Goal: Information Seeking & Learning: Learn about a topic

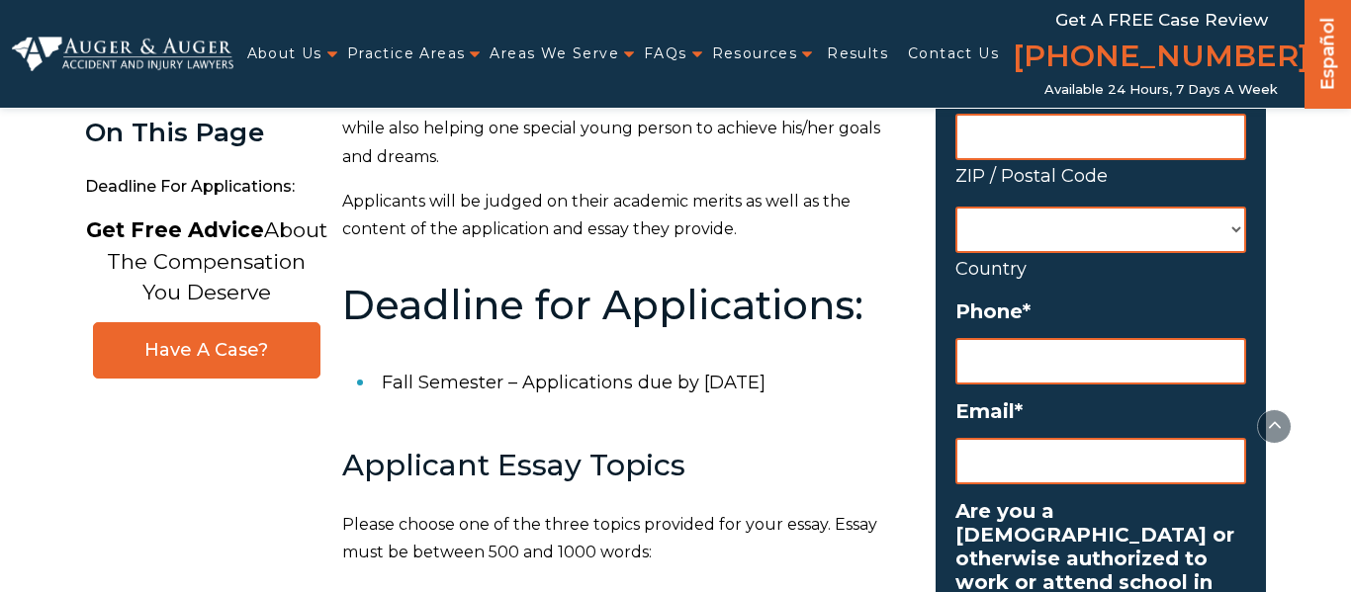
click at [771, 379] on li "Fall Semester – Applications due by [DATE]" at bounding box center [647, 382] width 530 height 51
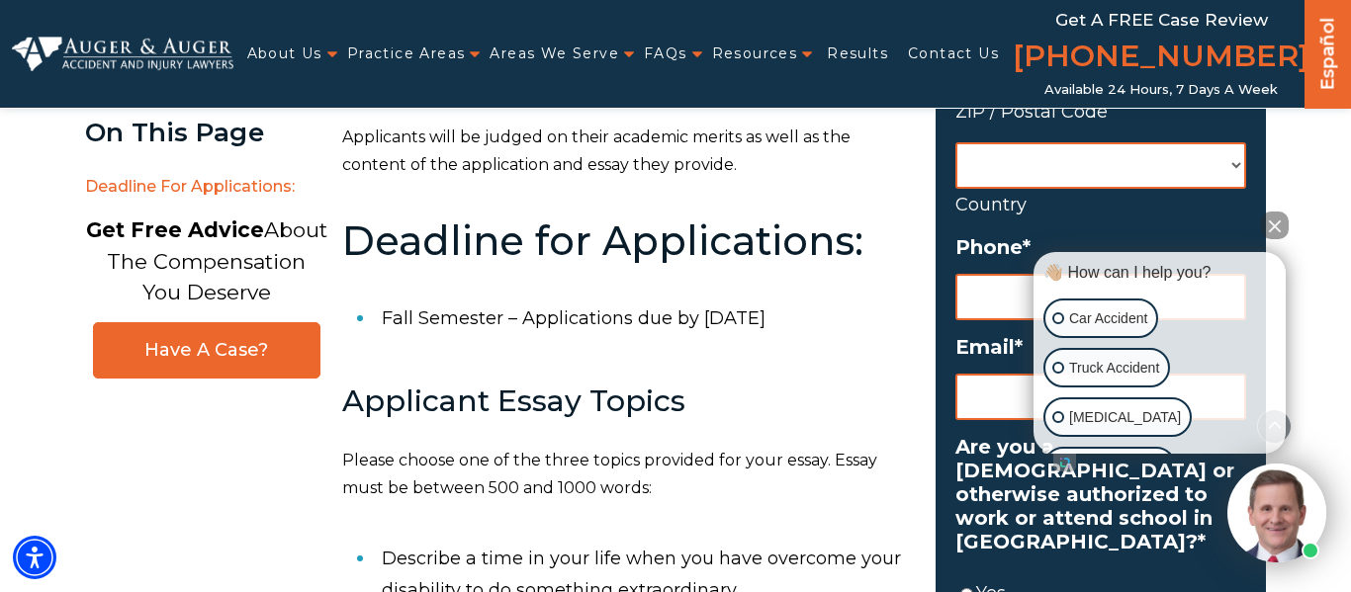
scroll to position [924, 0]
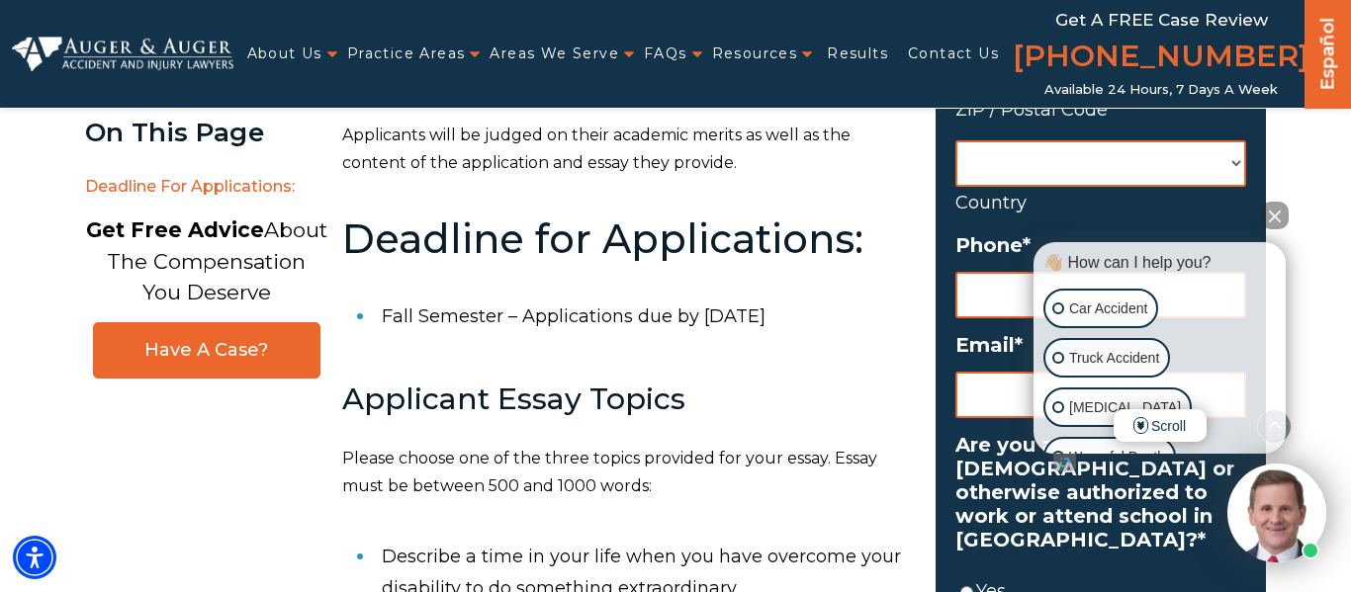
click at [1278, 226] on button "Close Intaker Chat Widget" at bounding box center [1275, 216] width 28 height 28
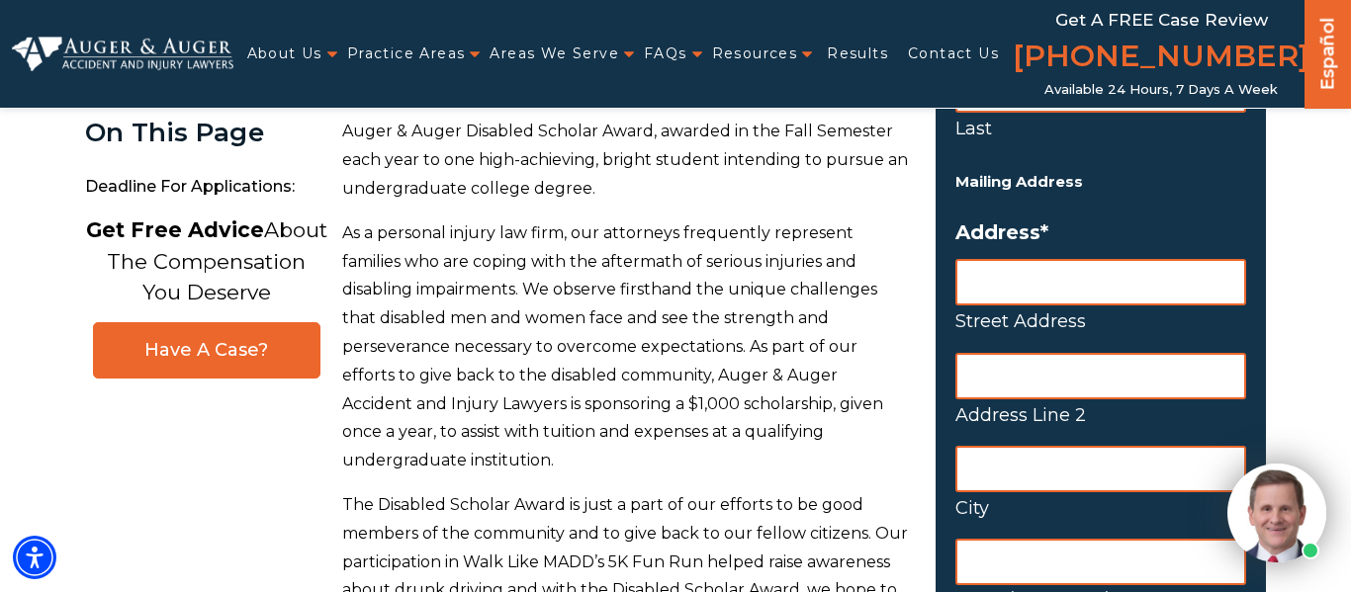
scroll to position [342, 0]
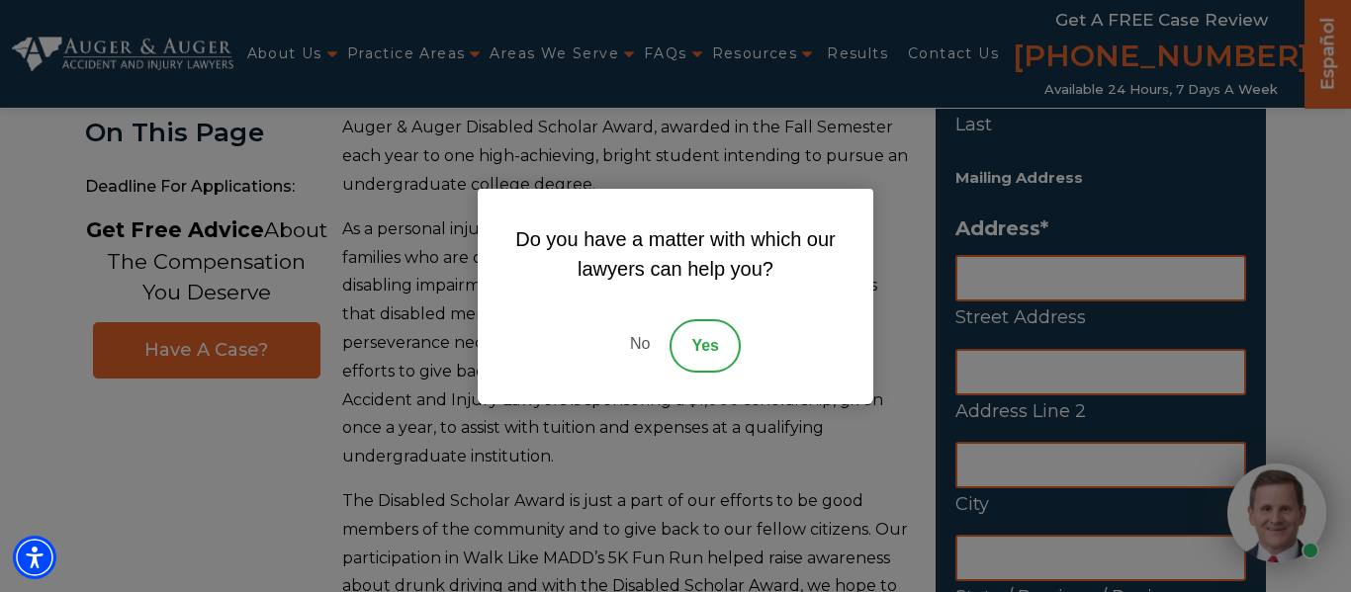
click at [635, 341] on link "No" at bounding box center [639, 345] width 59 height 53
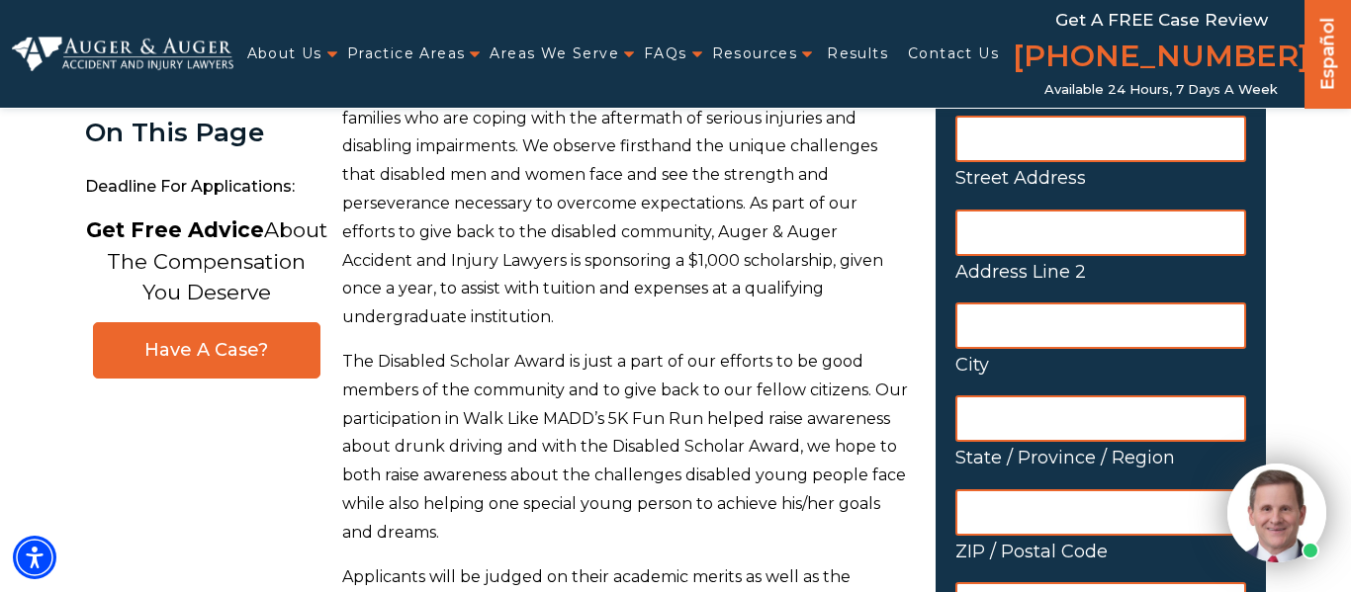
scroll to position [485, 0]
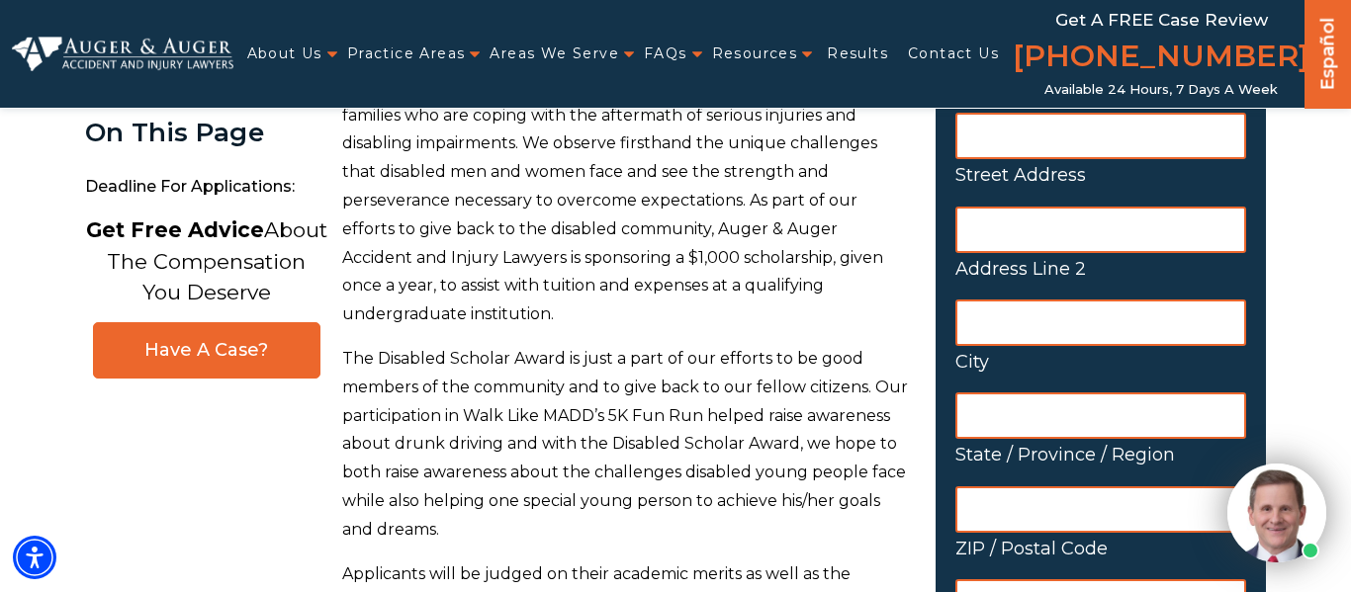
click at [759, 261] on p "As a personal injury law firm, our attorneys frequently represent families who …" at bounding box center [627, 201] width 570 height 256
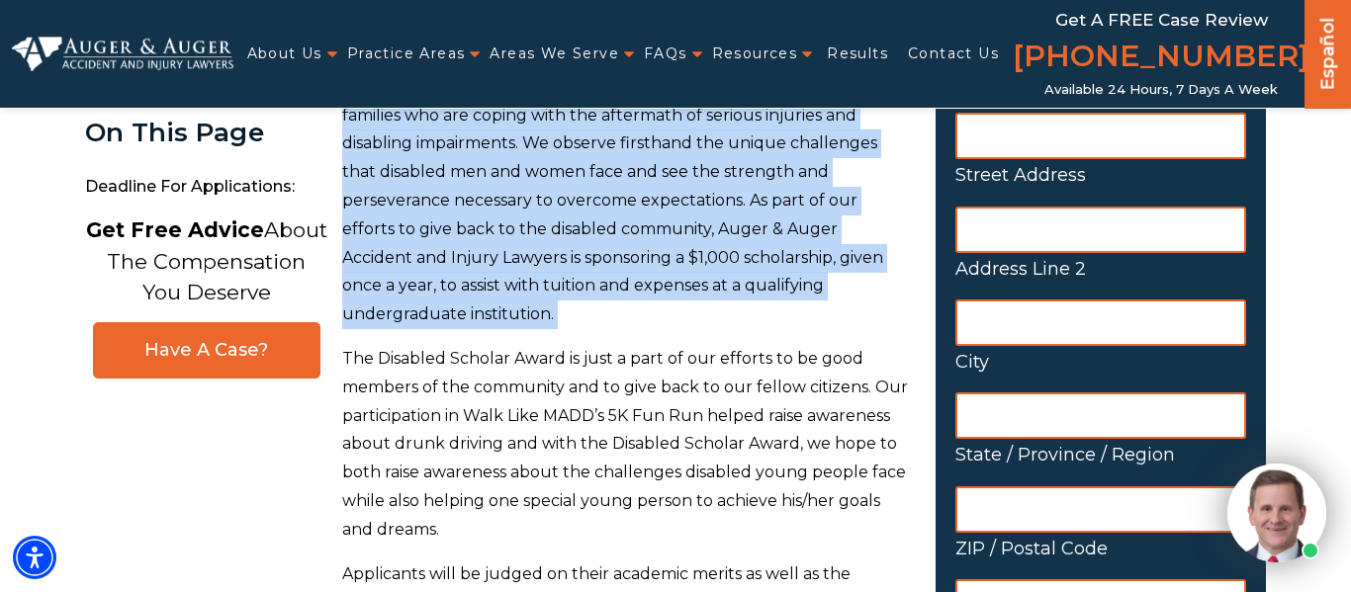
click at [765, 345] on p "The Disabled Scholar Award is just a part of our efforts to be good members of …" at bounding box center [627, 445] width 570 height 200
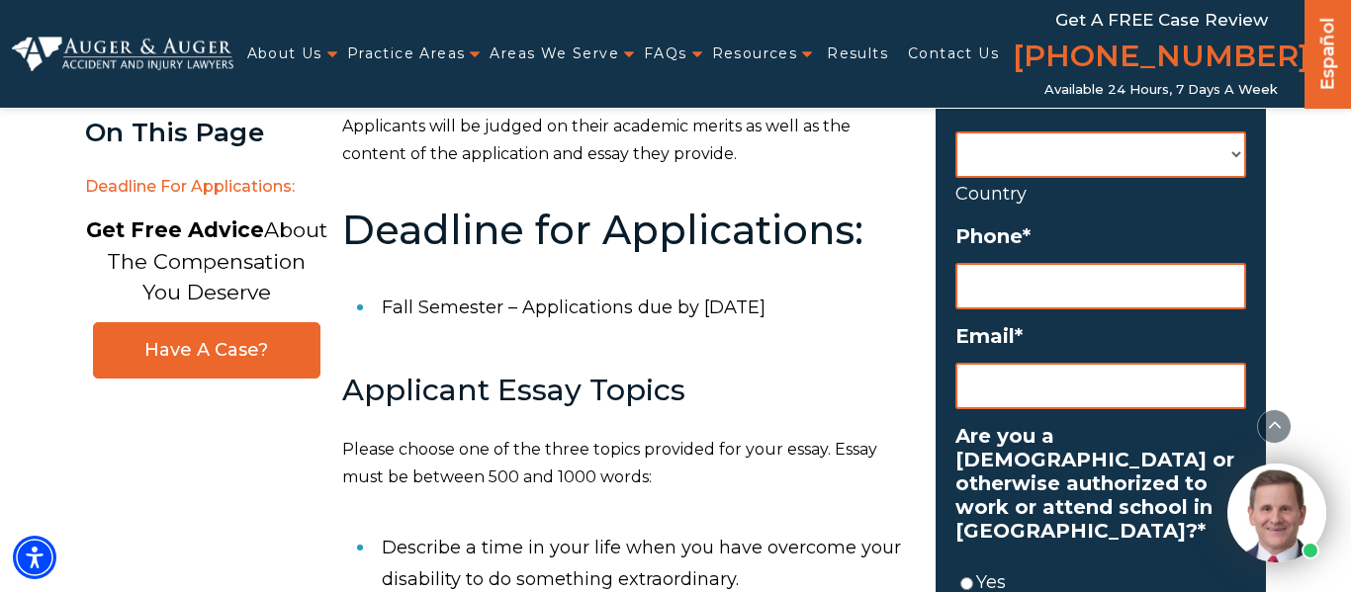
scroll to position [934, 0]
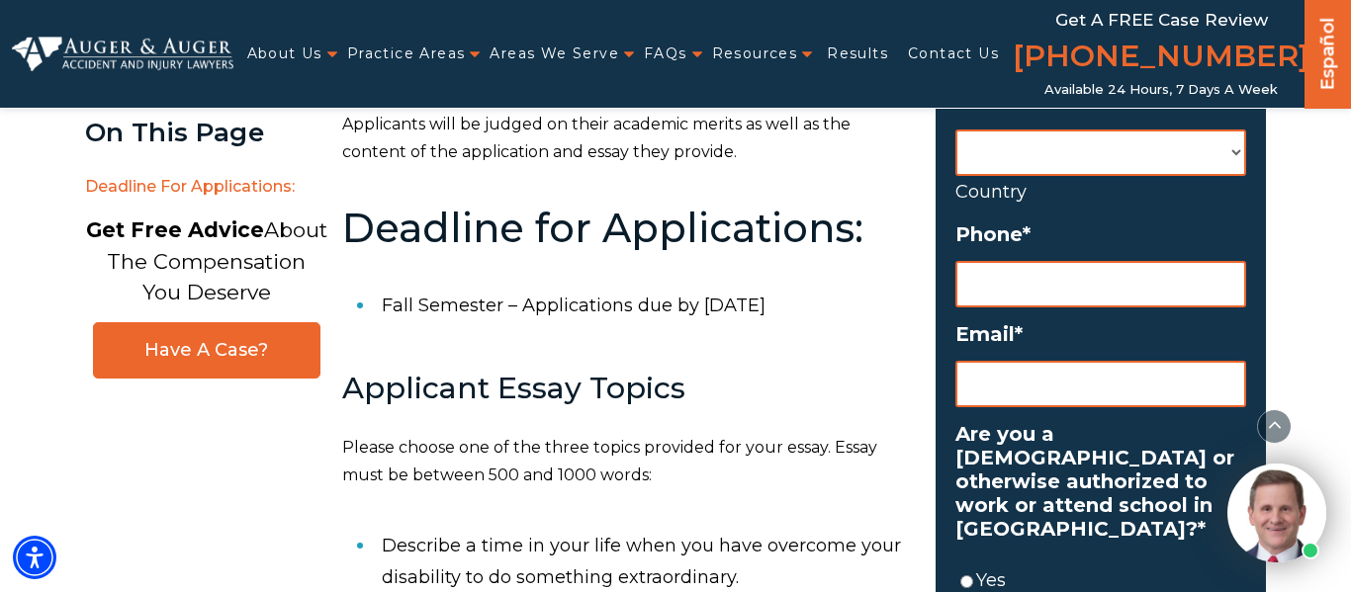
click at [608, 280] on li "Fall Semester – Applications due by [DATE]" at bounding box center [647, 305] width 530 height 51
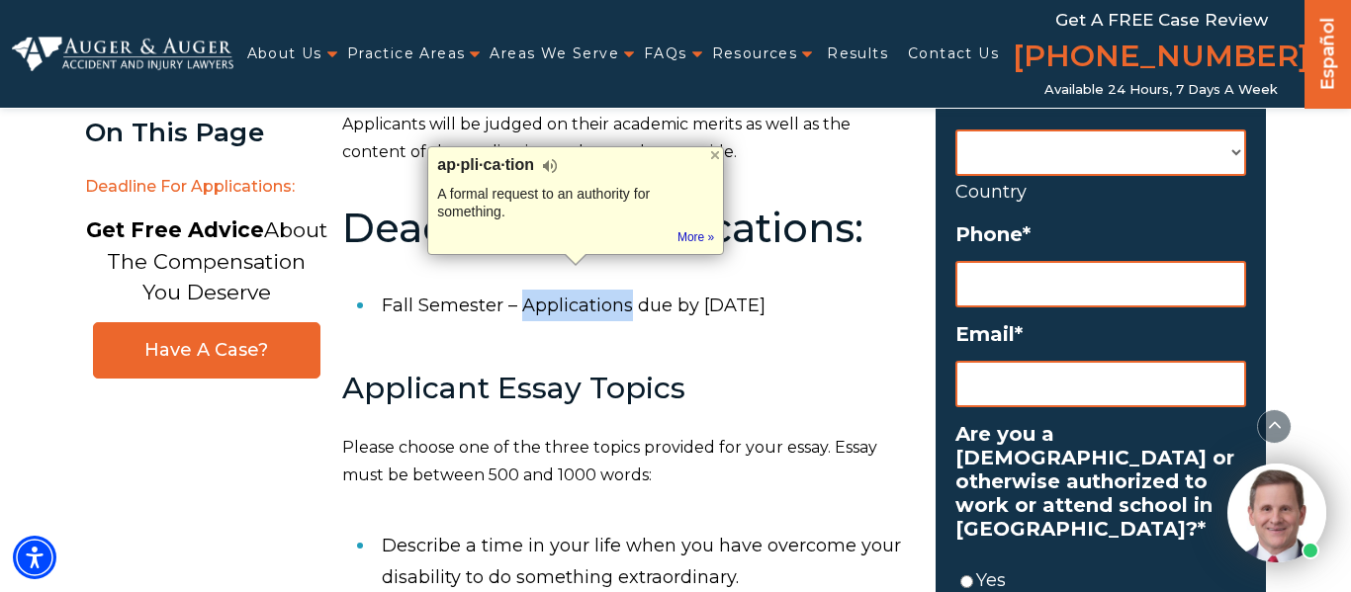
click at [662, 280] on li "Fall Semester – Applications due by [DATE]" at bounding box center [647, 305] width 530 height 51
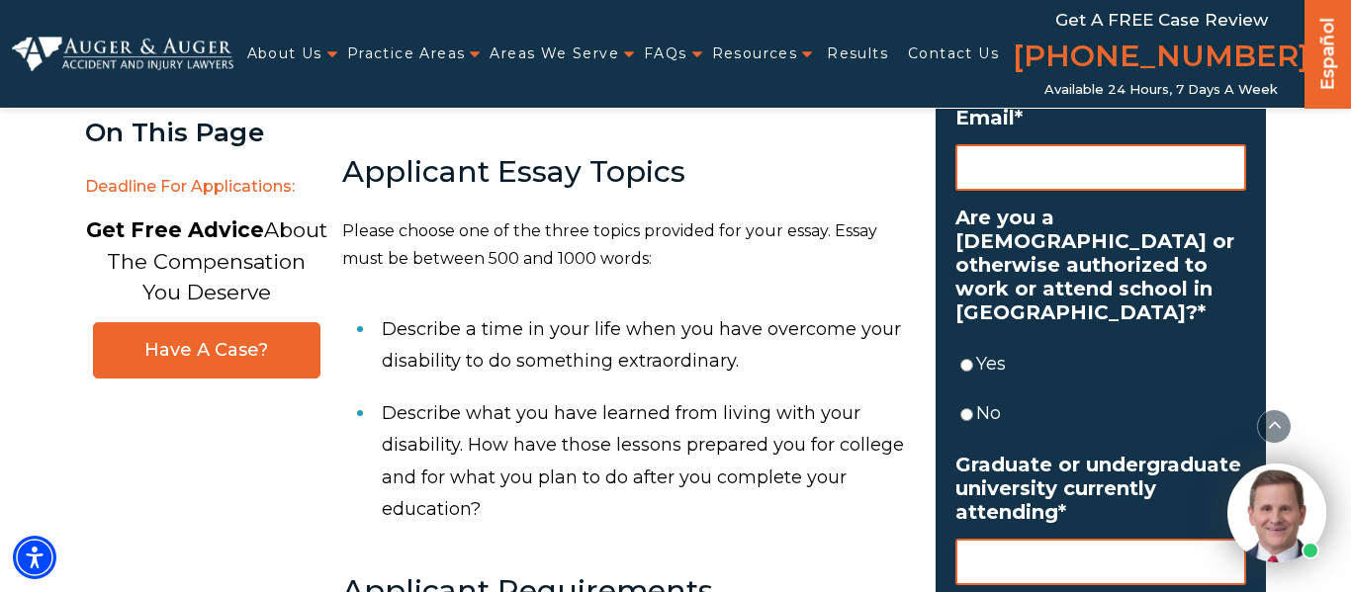
scroll to position [1155, 0]
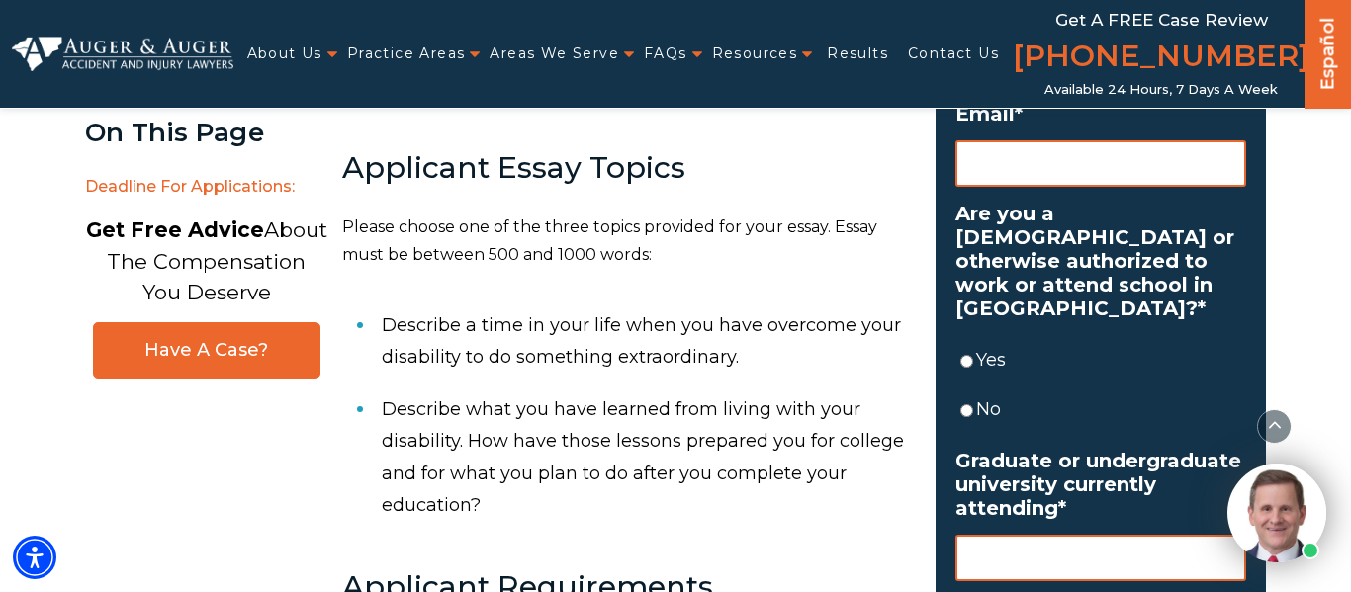
click at [651, 214] on p "Please choose one of the three topics provided for your essay. Essay must be be…" at bounding box center [627, 242] width 570 height 57
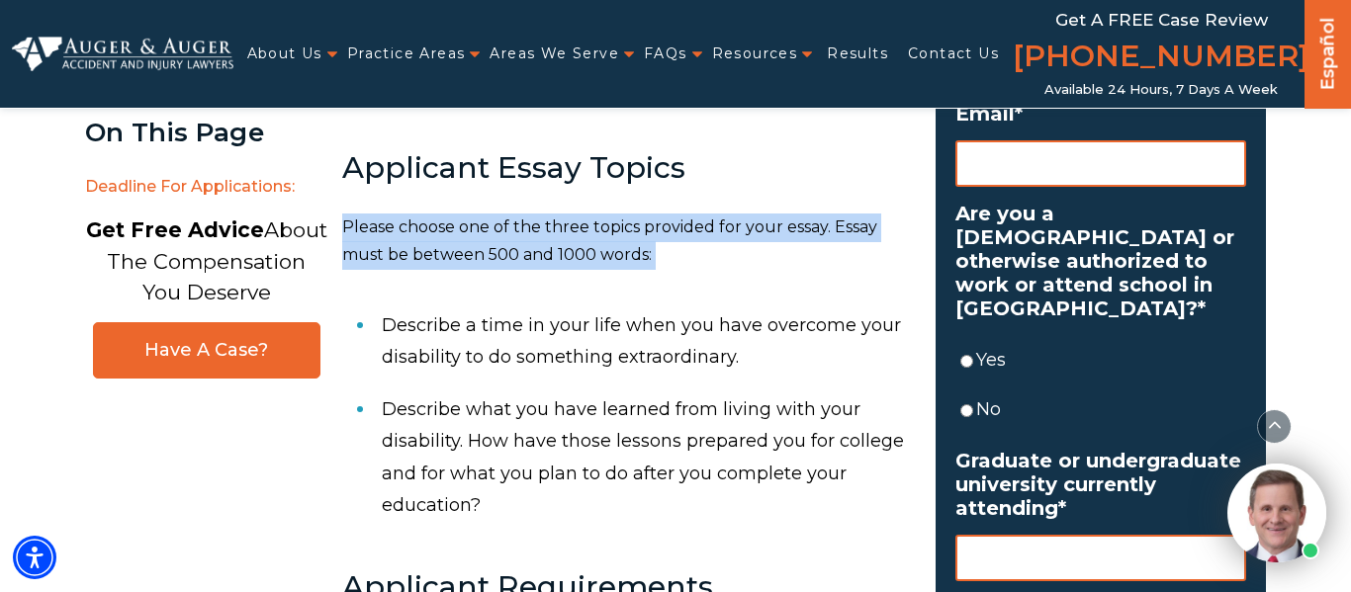
click at [651, 214] on p "Please choose one of the three topics provided for your essay. Essay must be be…" at bounding box center [627, 242] width 570 height 57
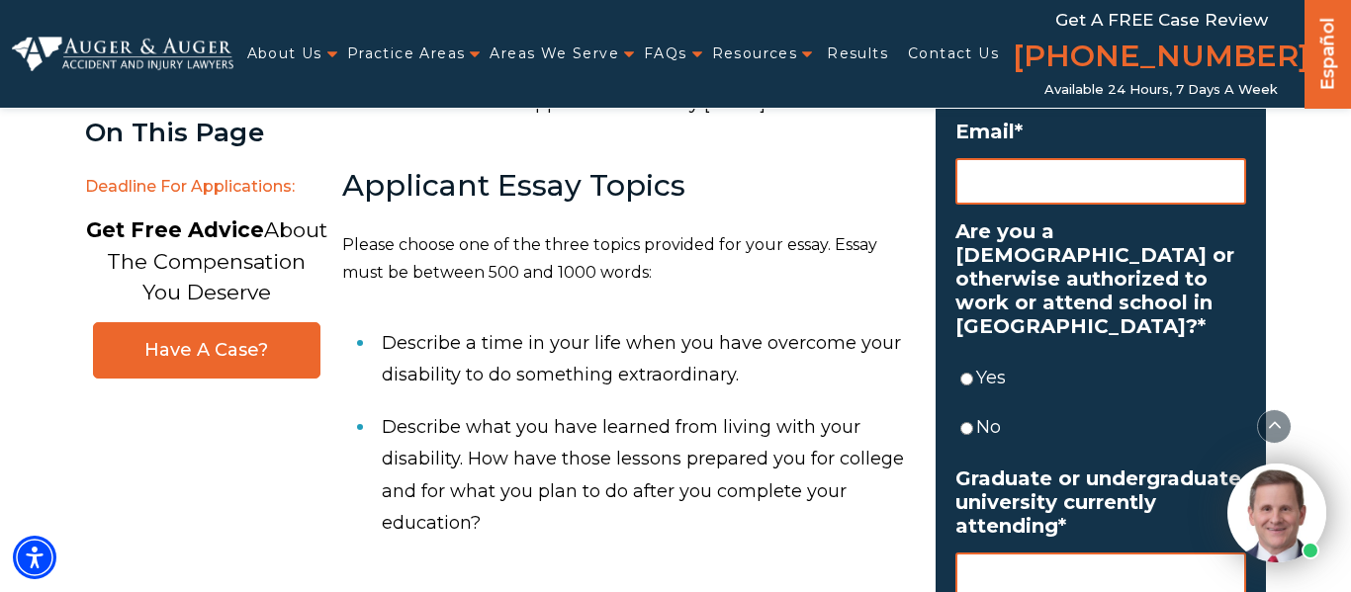
scroll to position [1140, 0]
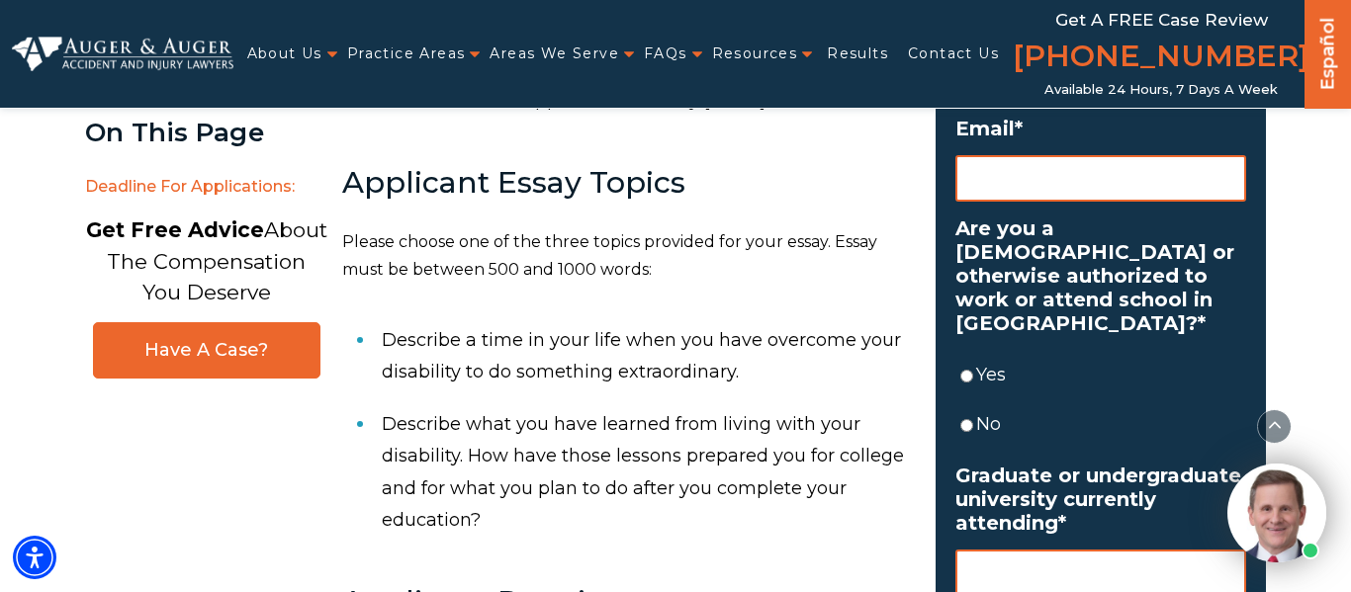
click at [843, 241] on p "Please choose one of the three topics provided for your essay. Essay must be be…" at bounding box center [627, 256] width 570 height 57
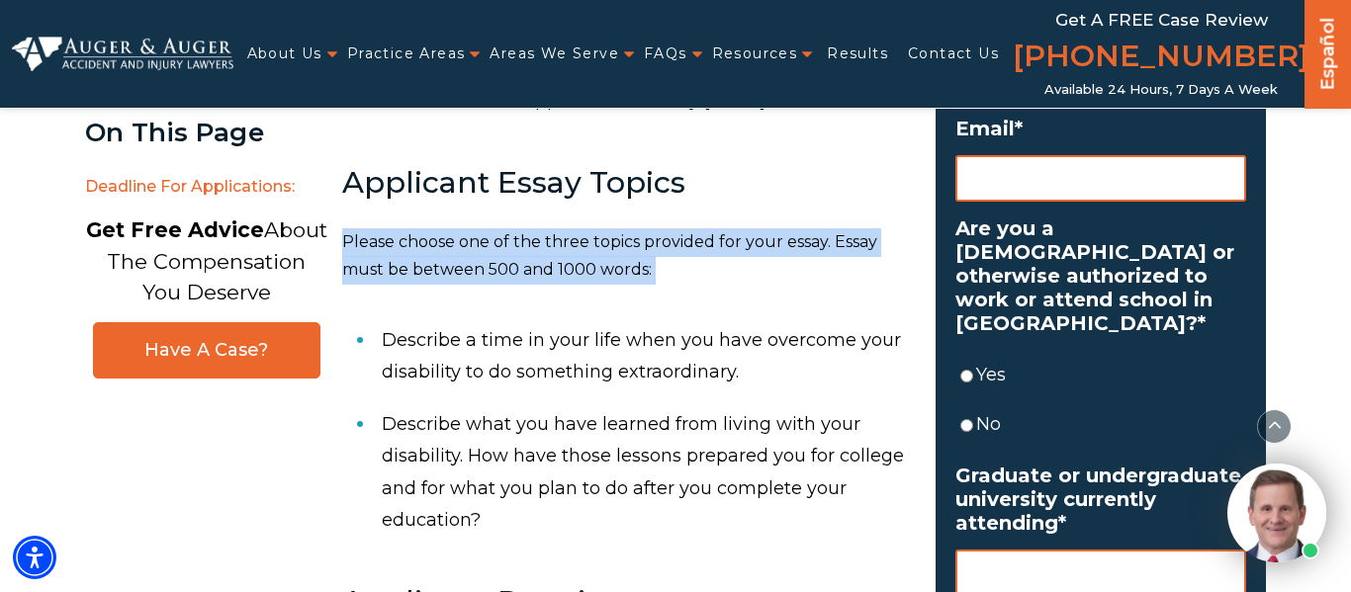
click at [843, 241] on p "Please choose one of the three topics provided for your essay. Essay must be be…" at bounding box center [627, 256] width 570 height 57
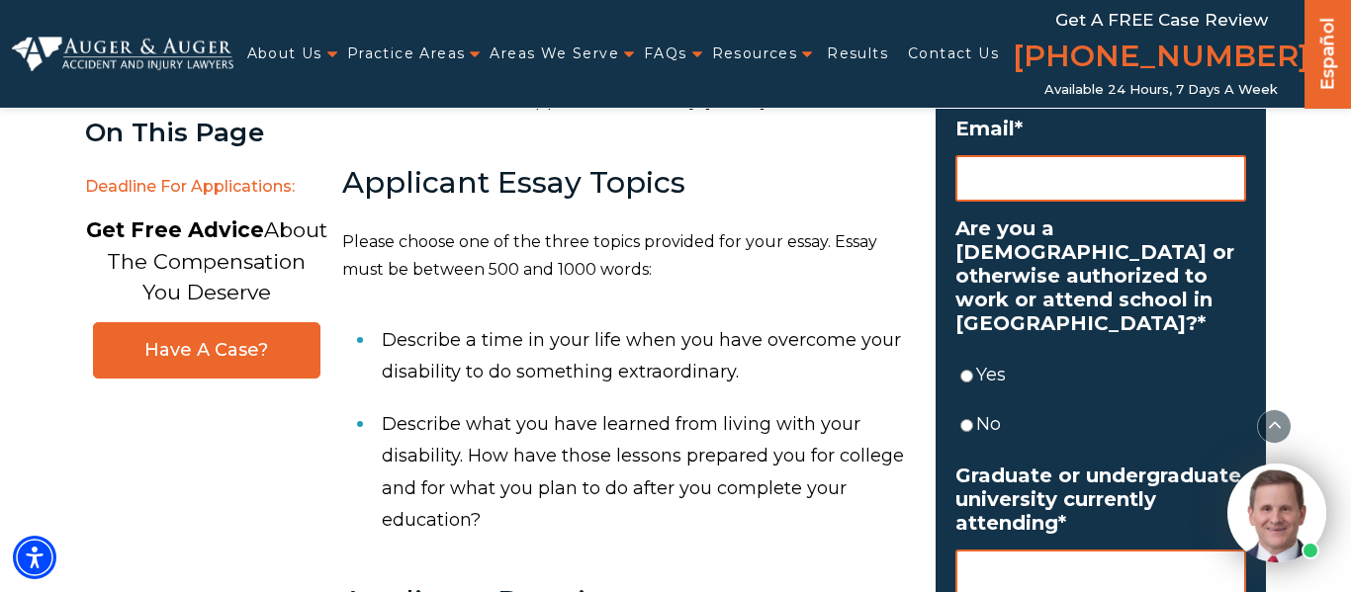
click at [843, 241] on p "Please choose one of the three topics provided for your essay. Essay must be be…" at bounding box center [627, 256] width 570 height 57
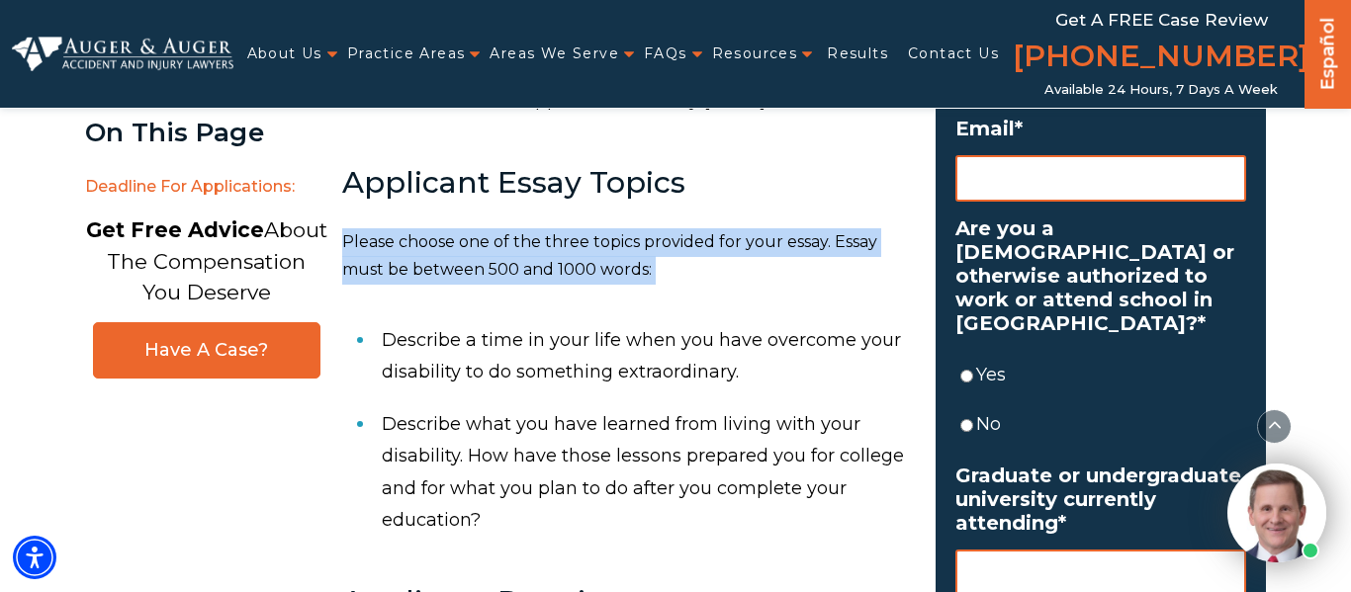
click at [843, 241] on p "Please choose one of the three topics provided for your essay. Essay must be be…" at bounding box center [627, 256] width 570 height 57
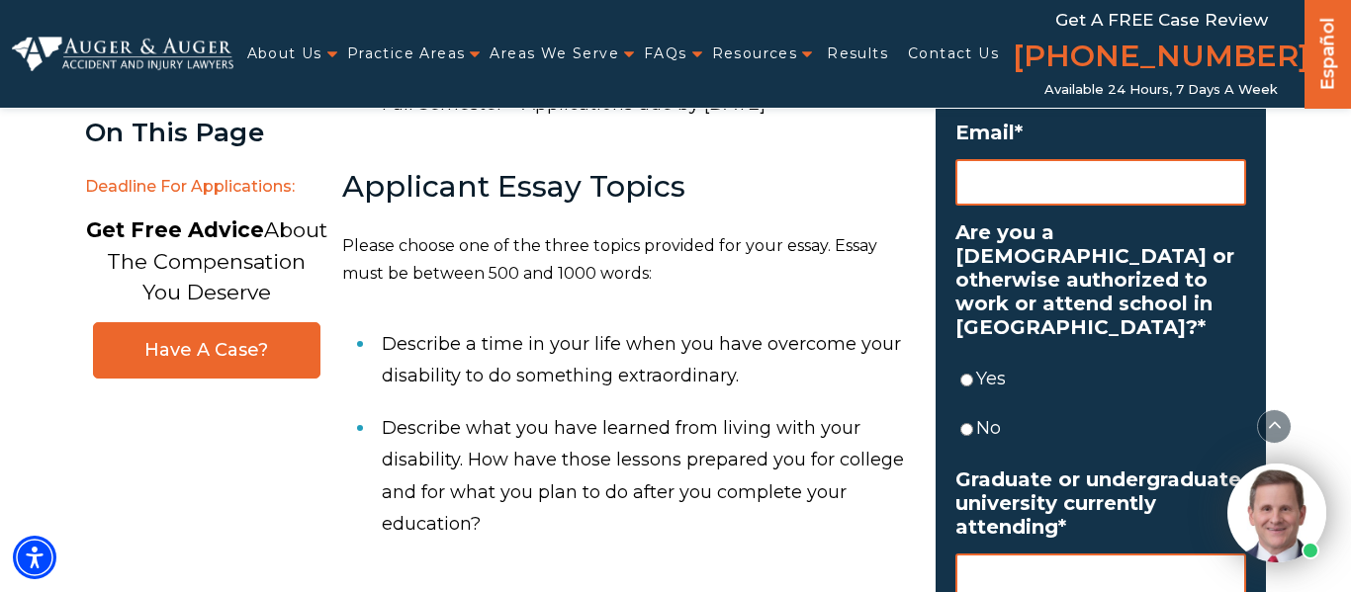
scroll to position [1134, 0]
